Goal: Check status: Check status

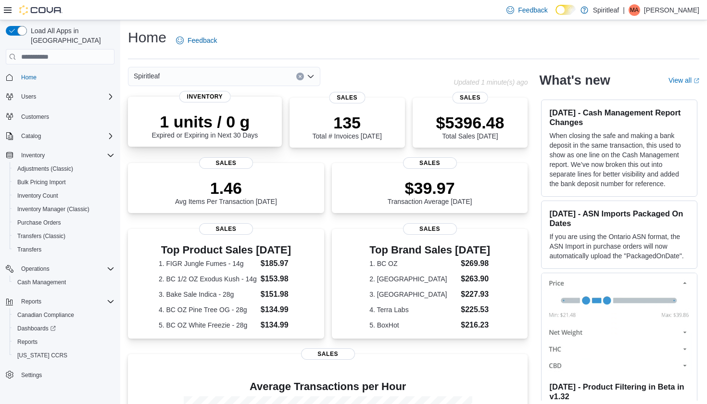
click at [195, 128] on p "1 units / 0 g" at bounding box center [205, 121] width 106 height 19
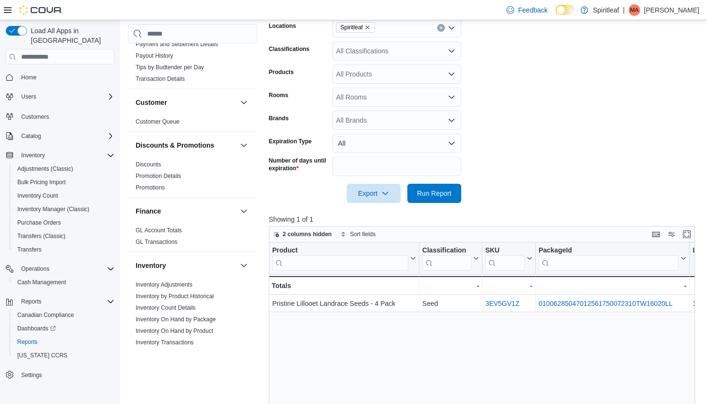
scroll to position [159, 0]
